Goal: Information Seeking & Learning: Learn about a topic

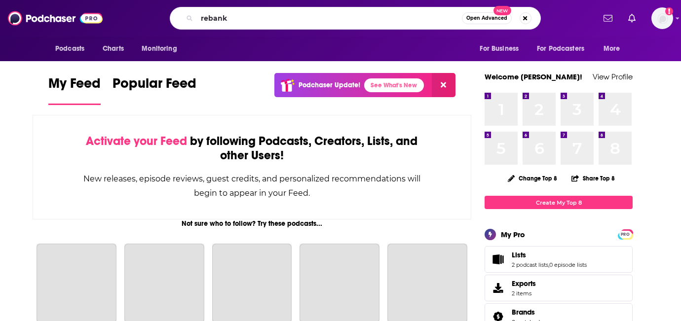
click at [242, 17] on input "rebank" at bounding box center [329, 18] width 265 height 16
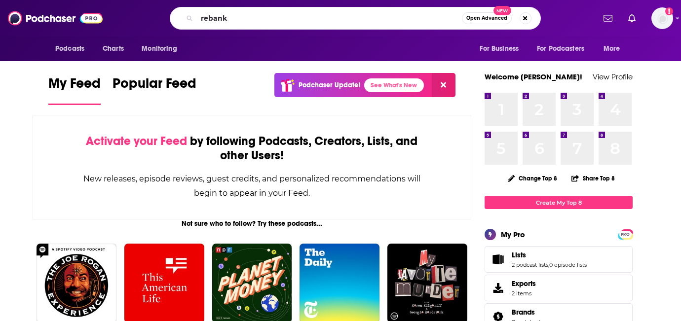
click at [242, 17] on input "rebank" at bounding box center [329, 18] width 265 height 16
type input "rebank"
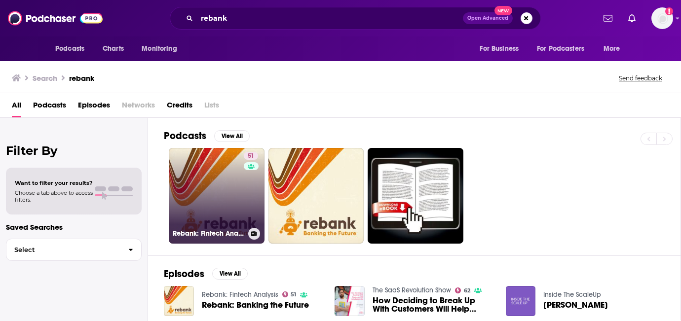
click at [232, 201] on link "51 Rebank: Fintech Analysis" at bounding box center [217, 196] width 96 height 96
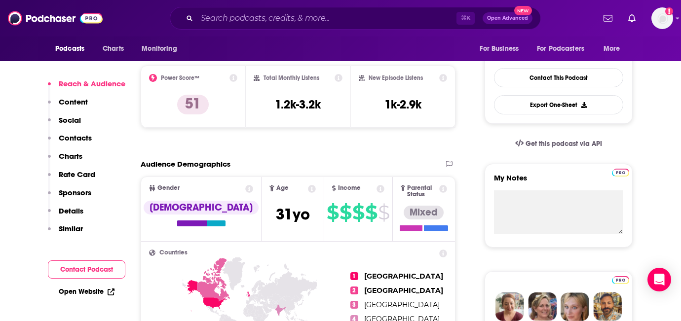
scroll to position [236, 0]
click at [247, 18] on input "Search podcasts, credits, & more..." at bounding box center [327, 18] width 260 height 16
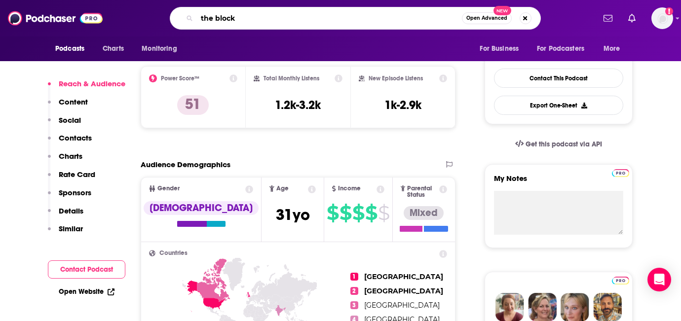
click at [248, 20] on input "the block" at bounding box center [329, 18] width 265 height 16
type input "blockworks"
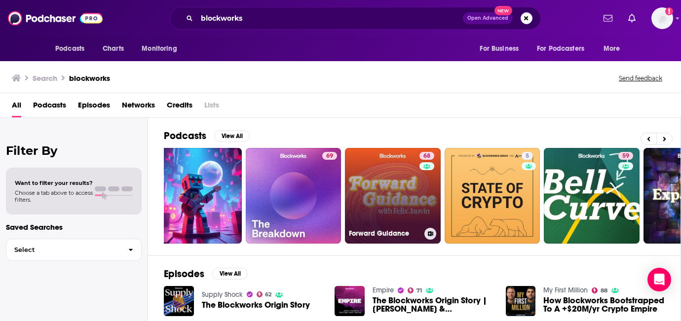
scroll to position [0, 24]
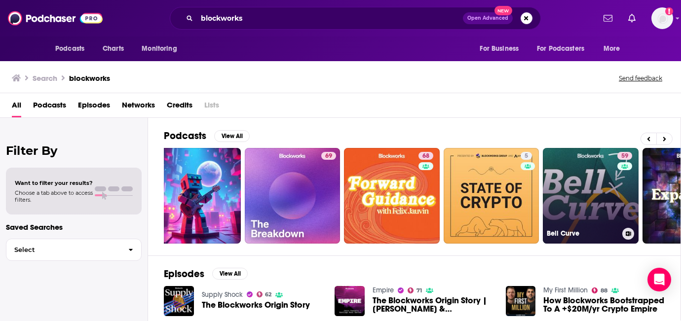
click at [559, 193] on link "59 Bell Curve" at bounding box center [591, 196] width 96 height 96
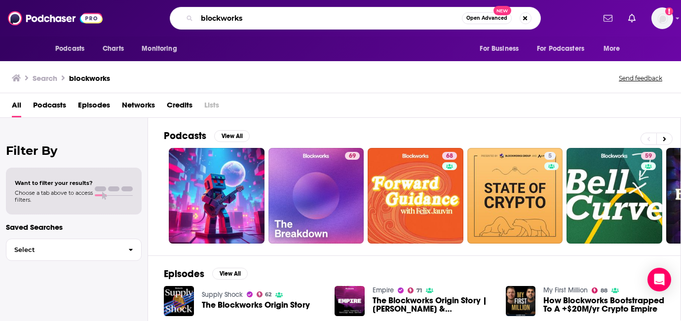
click at [258, 16] on input "blockworks" at bounding box center [329, 18] width 265 height 16
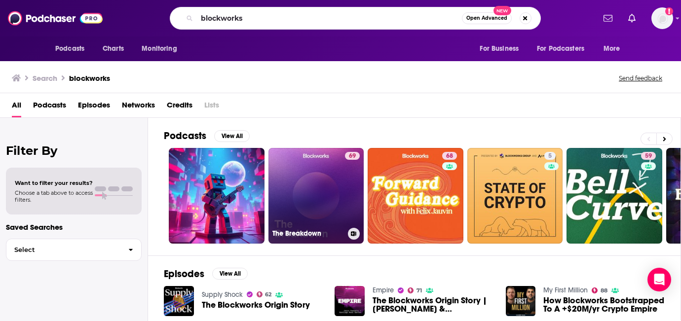
click at [320, 193] on link "69 The Breakdown" at bounding box center [317, 196] width 96 height 96
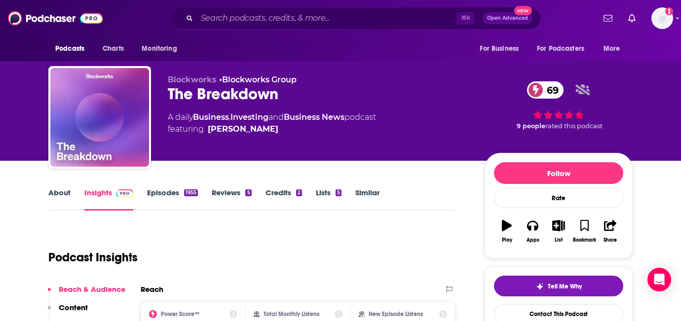
click at [238, 26] on div "⌘ K Open Advanced New" at bounding box center [355, 18] width 371 height 23
click at [238, 23] on input "Search podcasts, credits, & more..." at bounding box center [327, 18] width 260 height 16
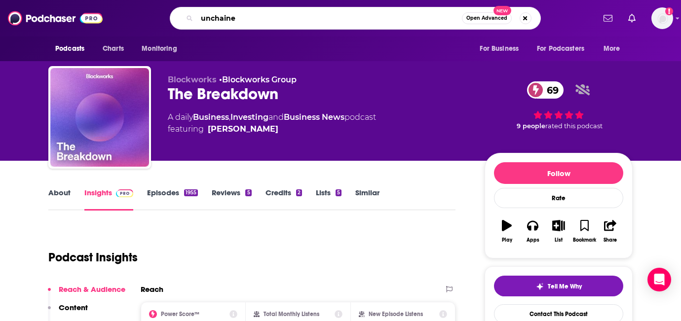
type input "unchained"
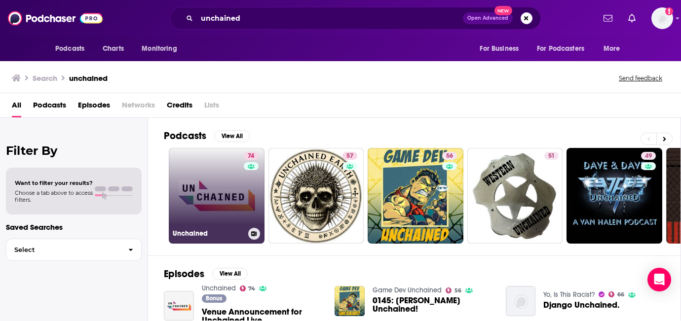
click at [209, 205] on link "74 Unchained" at bounding box center [217, 196] width 96 height 96
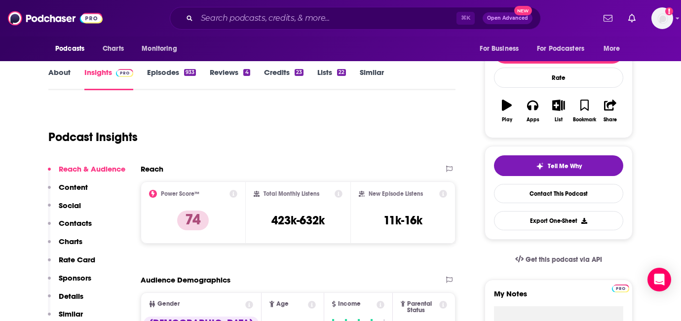
scroll to position [126, 0]
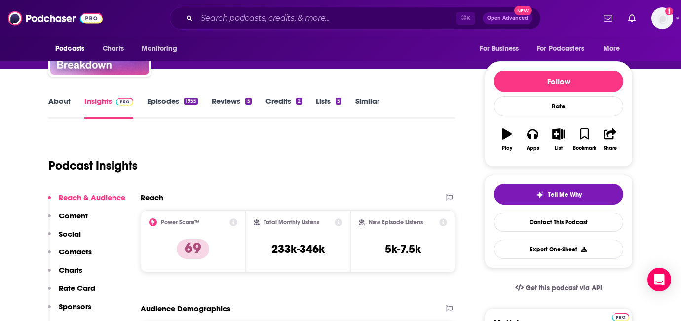
scroll to position [112, 0]
